Goal: Information Seeking & Learning: Learn about a topic

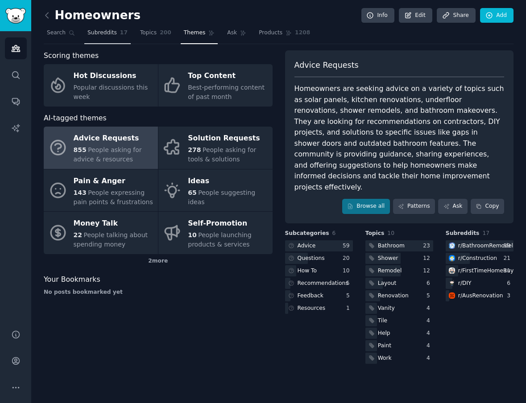
click at [102, 33] on span "Subreddits" at bounding box center [101, 33] width 29 height 8
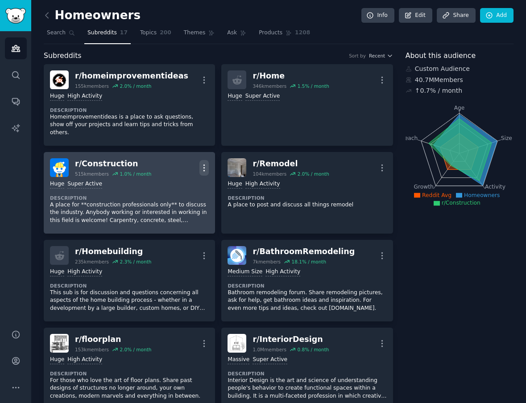
click at [204, 163] on icon "button" at bounding box center [203, 167] width 9 height 9
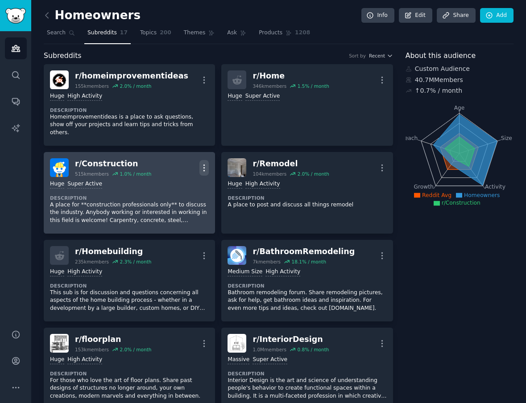
click at [206, 163] on icon "button" at bounding box center [203, 167] width 9 height 9
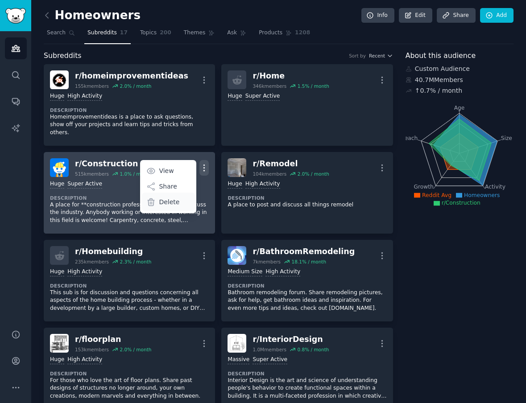
click at [181, 196] on div "Delete" at bounding box center [168, 202] width 53 height 19
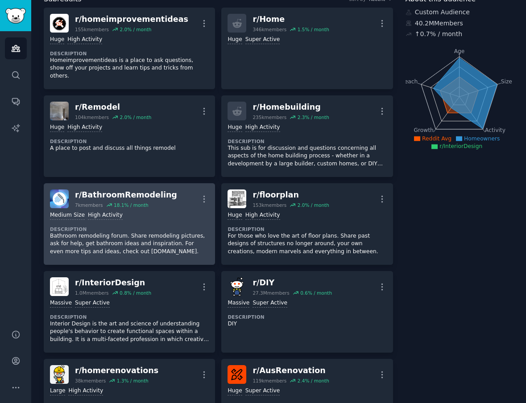
scroll to position [68, 0]
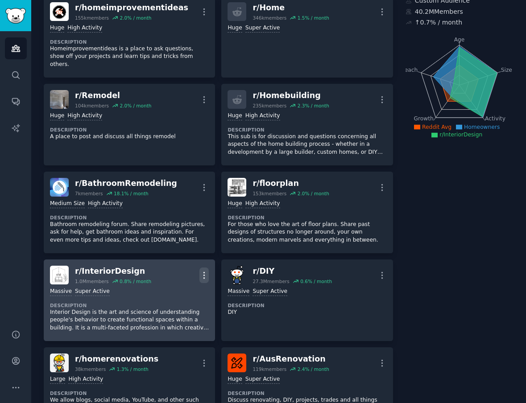
click at [202, 271] on icon "button" at bounding box center [203, 275] width 9 height 9
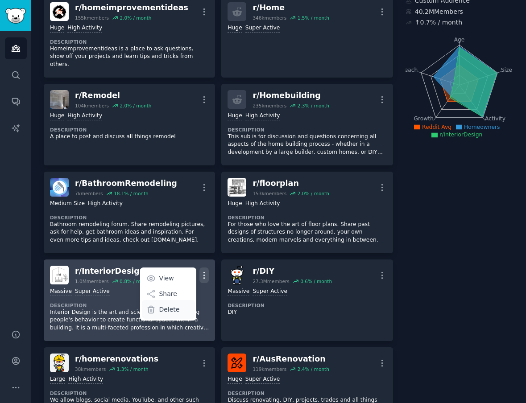
click at [167, 305] on p "Delete" at bounding box center [169, 309] width 21 height 9
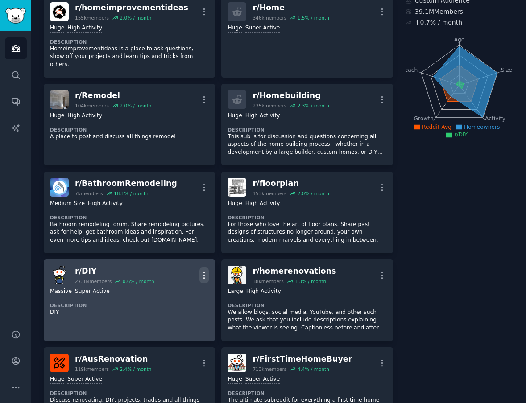
click at [206, 271] on icon "button" at bounding box center [203, 275] width 9 height 9
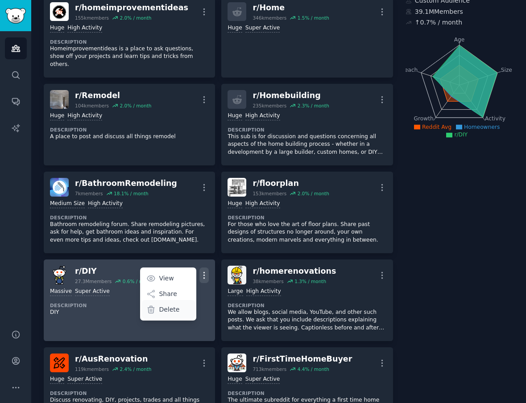
click at [174, 305] on p "Delete" at bounding box center [169, 309] width 21 height 9
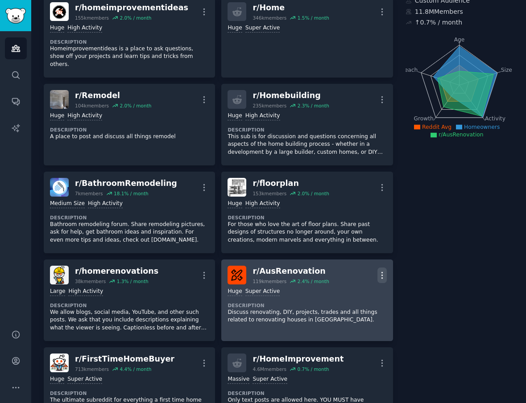
click at [378, 271] on icon "button" at bounding box center [381, 275] width 9 height 9
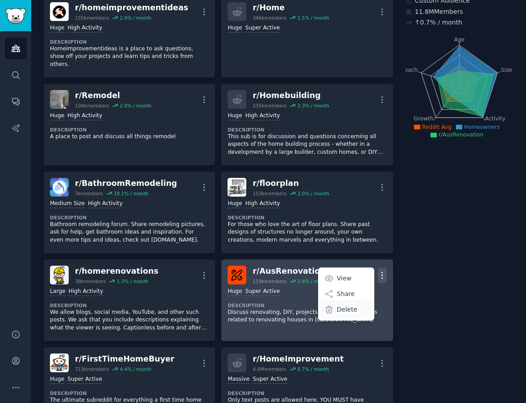
click at [340, 305] on p "Delete" at bounding box center [347, 309] width 21 height 9
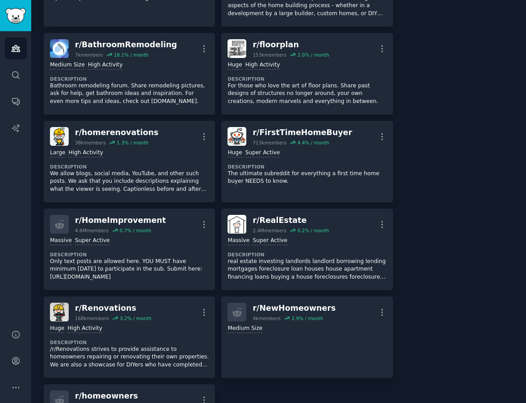
scroll to position [204, 0]
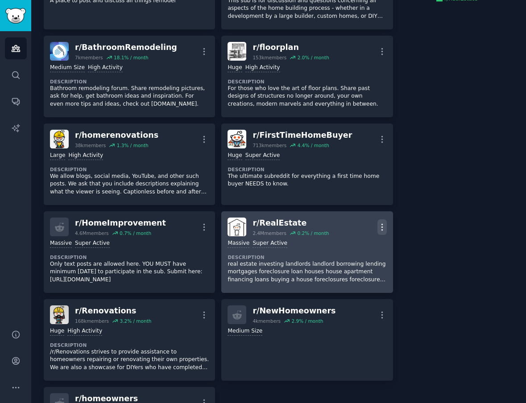
click at [380, 222] on icon "button" at bounding box center [381, 226] width 9 height 9
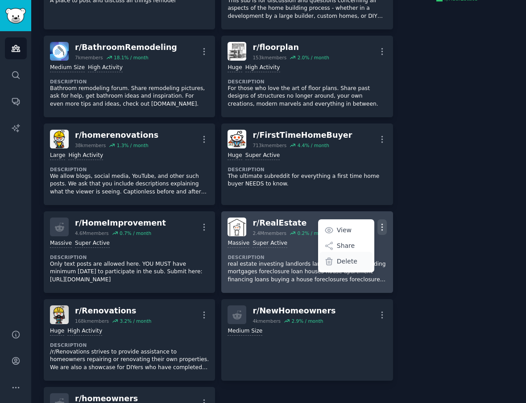
click at [340, 257] on p "Delete" at bounding box center [347, 261] width 21 height 9
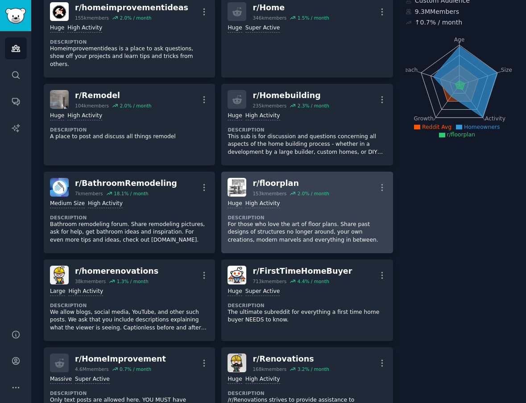
scroll to position [0, 0]
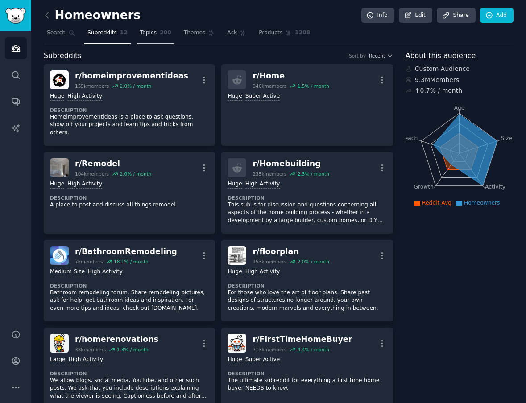
click at [153, 37] on link "Topics 200" at bounding box center [155, 35] width 37 height 18
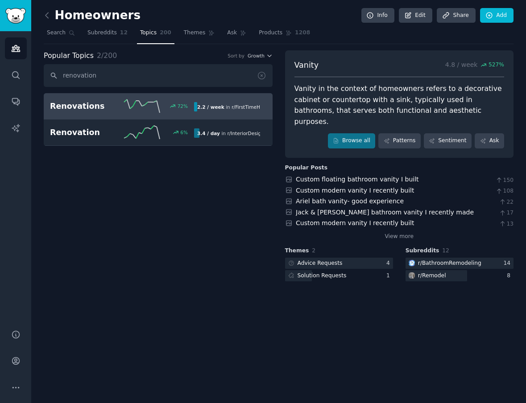
type input "renovation"
click at [94, 106] on h2 "Renovations" at bounding box center [86, 106] width 72 height 11
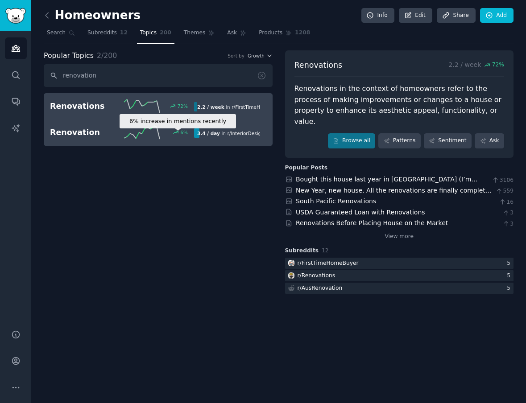
click at [173, 135] on icon at bounding box center [176, 132] width 6 height 6
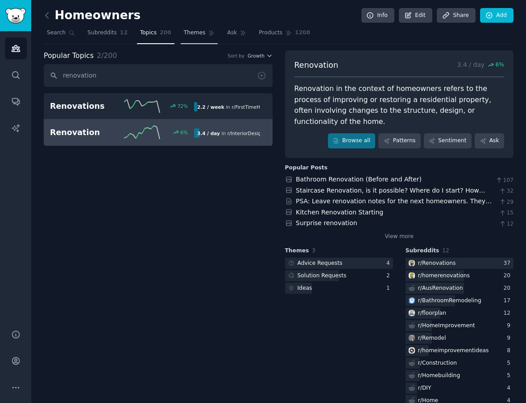
click at [201, 34] on span "Themes" at bounding box center [195, 33] width 22 height 8
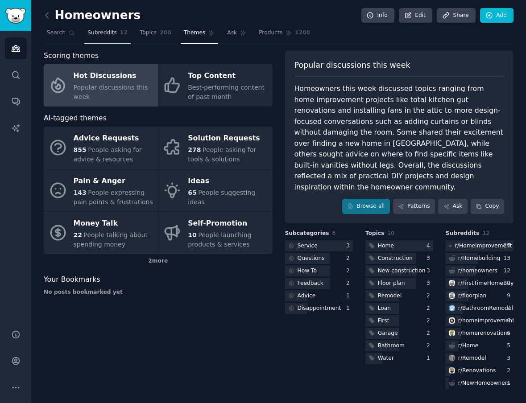
click at [94, 35] on span "Subreddits" at bounding box center [101, 33] width 29 height 8
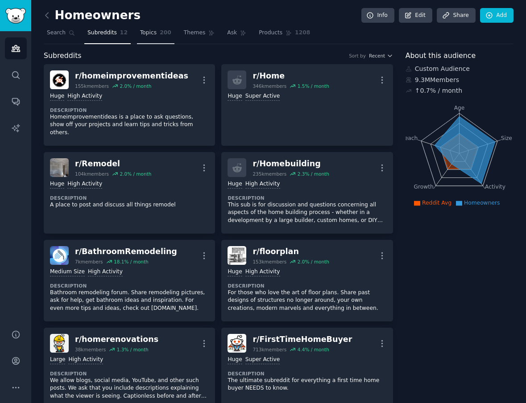
click at [169, 30] on link "Topics 200" at bounding box center [155, 35] width 37 height 18
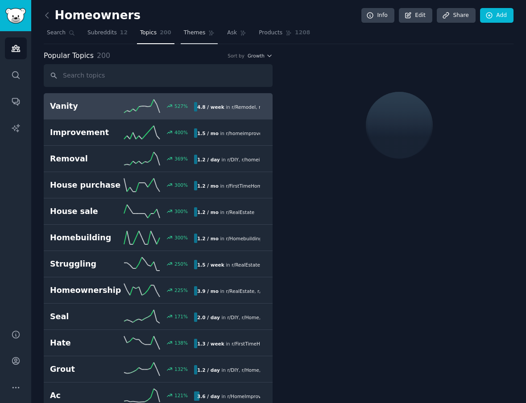
click at [190, 28] on link "Themes" at bounding box center [199, 35] width 37 height 18
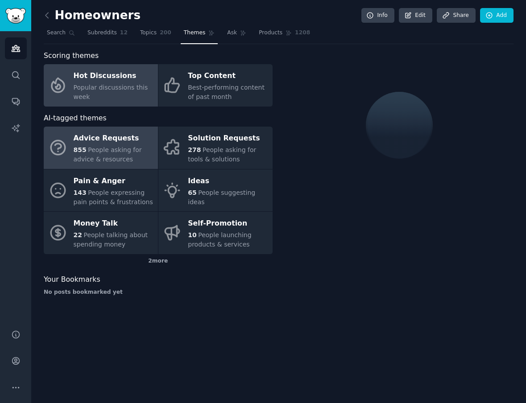
click at [91, 152] on span "People asking for advice & resources" at bounding box center [108, 154] width 68 height 16
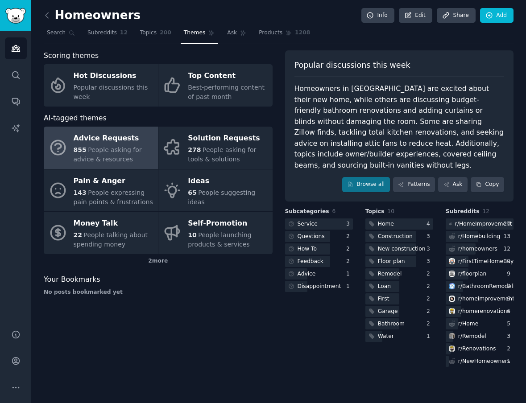
click at [277, 176] on div "Scoring themes Hot Discussions Popular discussions this week Top Content Best-p…" at bounding box center [278, 209] width 469 height 318
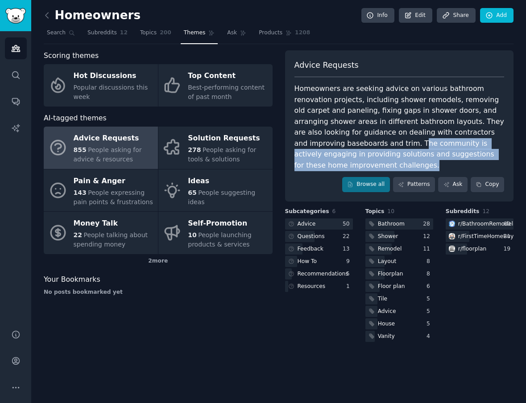
drag, startPoint x: 340, startPoint y: 165, endPoint x: 327, endPoint y: 143, distance: 26.0
click at [327, 143] on div "Homeowners are seeking advice on various bathroom renovation projects, includin…" at bounding box center [399, 126] width 210 height 87
drag, startPoint x: 327, startPoint y: 143, endPoint x: 340, endPoint y: 163, distance: 24.2
click at [340, 163] on div "Homeowners are seeking advice on various bathroom renovation projects, includin…" at bounding box center [399, 126] width 210 height 87
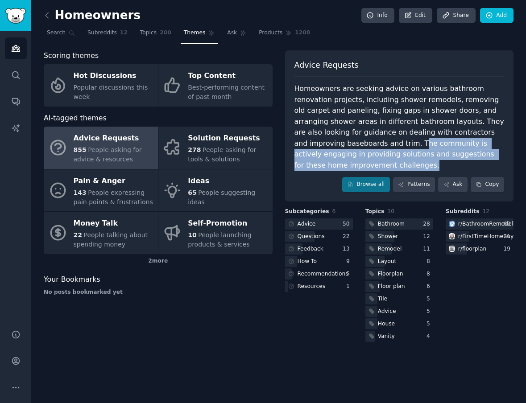
click at [339, 163] on div "Homeowners are seeking advice on various bathroom renovation projects, includin…" at bounding box center [399, 126] width 210 height 87
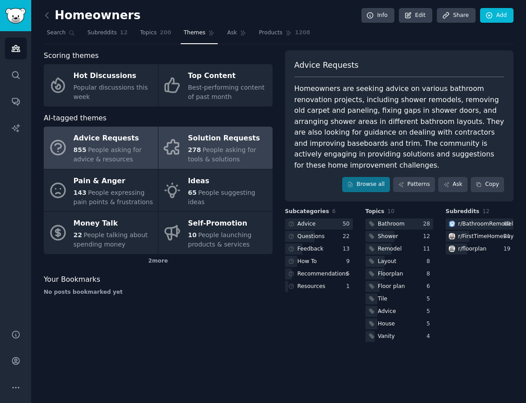
click at [224, 161] on div "278 People asking for tools & solutions" at bounding box center [228, 154] width 80 height 19
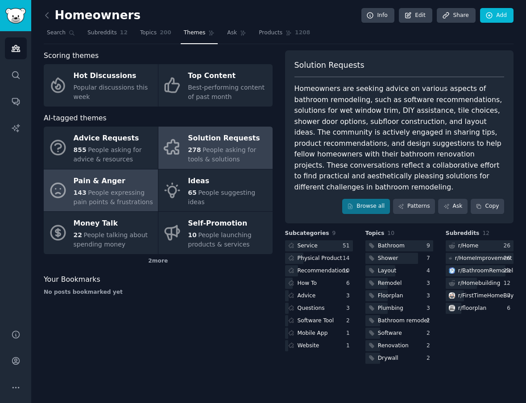
click at [121, 181] on div "Pain & Anger" at bounding box center [114, 181] width 80 height 14
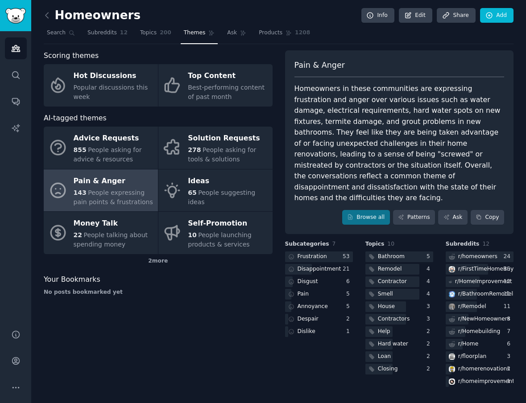
click at [278, 165] on div "Scoring themes Hot Discussions Popular discussions this week Top Content Best-p…" at bounding box center [278, 219] width 469 height 338
click at [215, 310] on div "Scoring themes Hot Discussions Popular discussions this week Top Content Best-p…" at bounding box center [158, 219] width 229 height 338
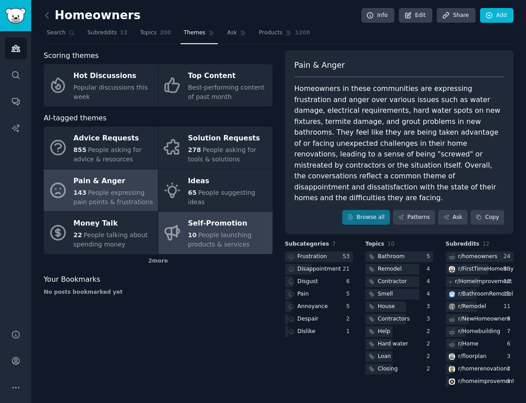
click at [235, 231] on span "People launching products & services" at bounding box center [219, 239] width 63 height 16
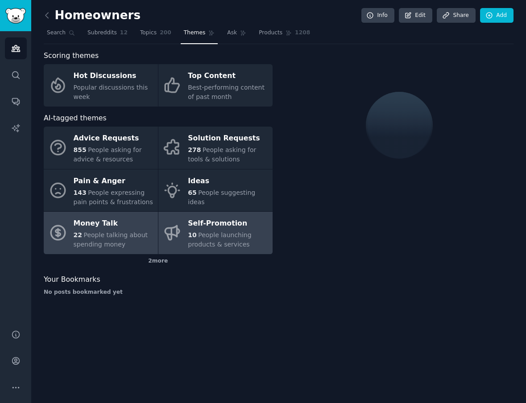
click at [146, 233] on div "22 People talking about spending money" at bounding box center [114, 239] width 80 height 19
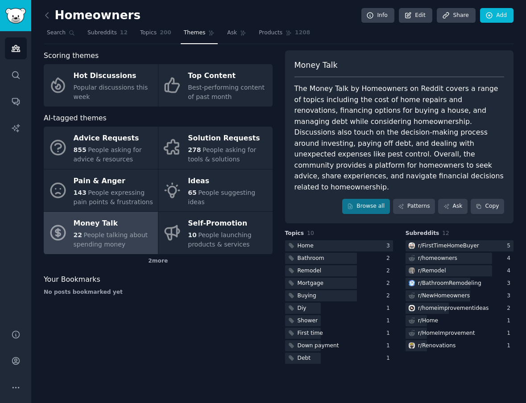
click at [230, 322] on div "Scoring themes Hot Discussions Popular discussions this week Top Content Best-p…" at bounding box center [158, 207] width 229 height 315
